Goal: Check status: Check status

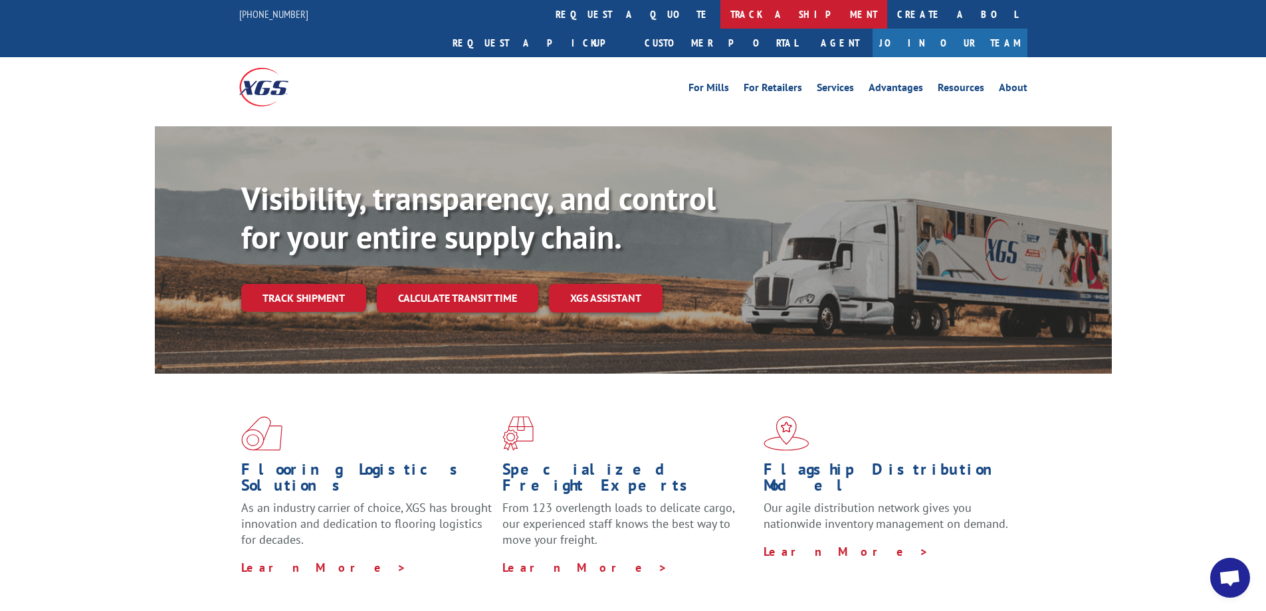
click at [720, 15] on link "track a shipment" at bounding box center [803, 14] width 167 height 29
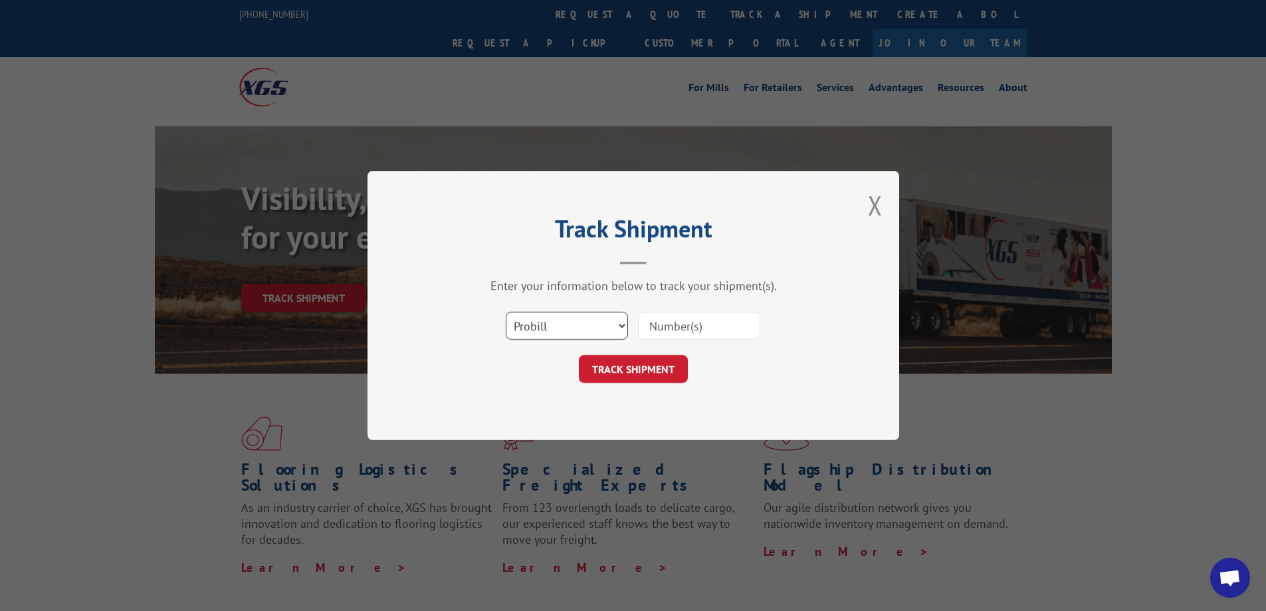
click at [587, 332] on select "Select category... Probill BOL PO" at bounding box center [567, 326] width 122 height 28
select select "bol"
click at [506, 312] on select "Select category... Probill BOL PO" at bounding box center [567, 326] width 122 height 28
click at [646, 328] on input at bounding box center [699, 326] width 122 height 28
paste input "14550039"
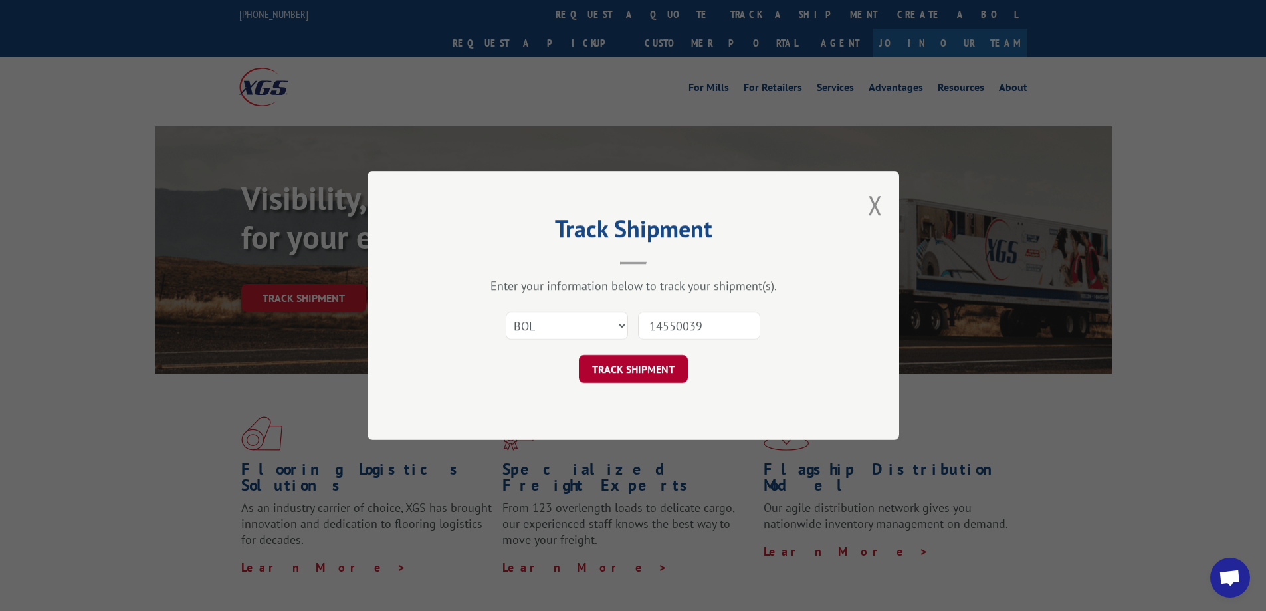
type input "14550039"
click at [649, 367] on button "TRACK SHIPMENT" at bounding box center [633, 369] width 109 height 28
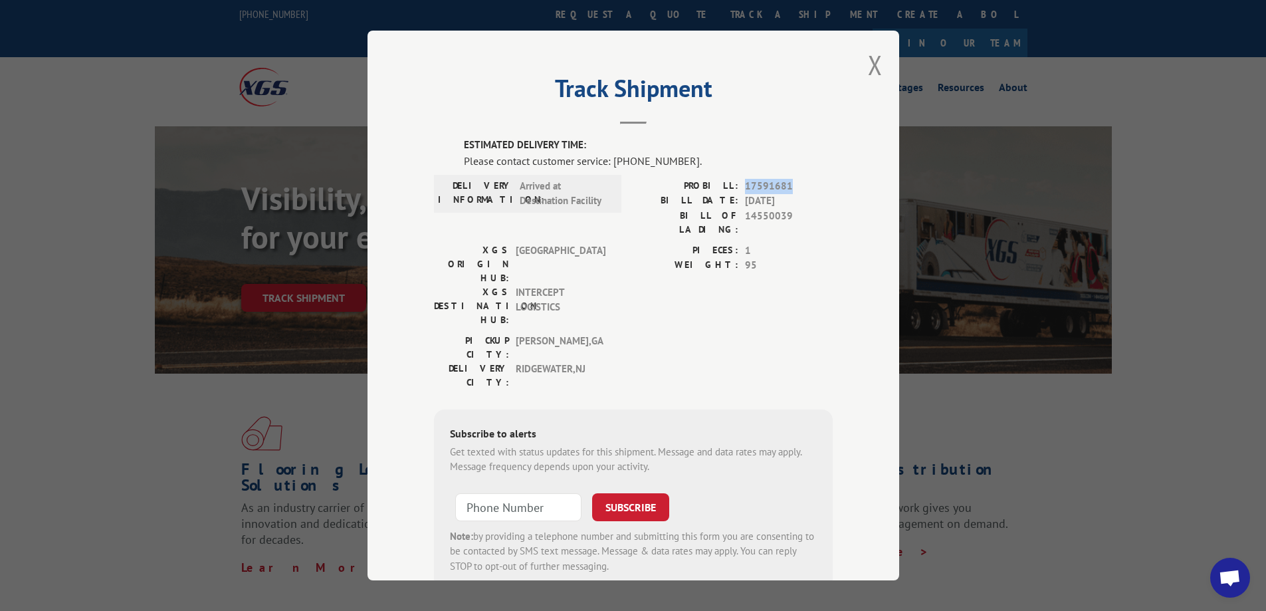
drag, startPoint x: 740, startPoint y: 185, endPoint x: 777, endPoint y: 185, distance: 37.2
click at [791, 184] on span "17591681" at bounding box center [789, 186] width 88 height 15
copy span "17591681"
click at [873, 58] on button "Close modal" at bounding box center [875, 64] width 15 height 35
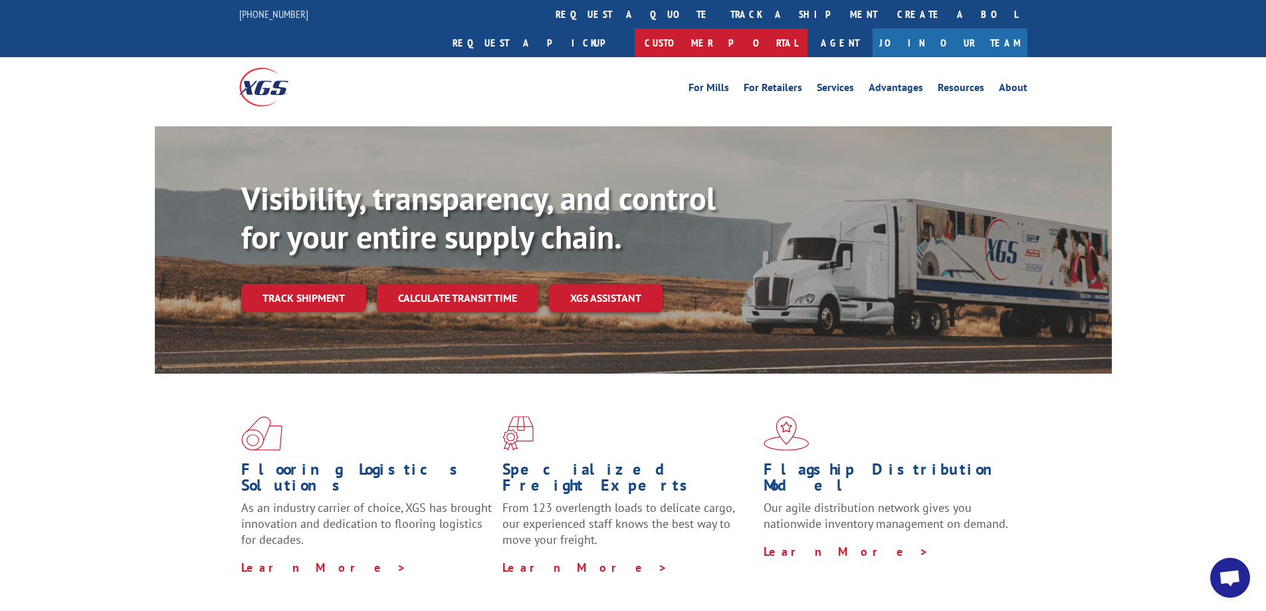
click at [807, 29] on link "Customer Portal" at bounding box center [721, 43] width 173 height 29
